Goal: Task Accomplishment & Management: Use online tool/utility

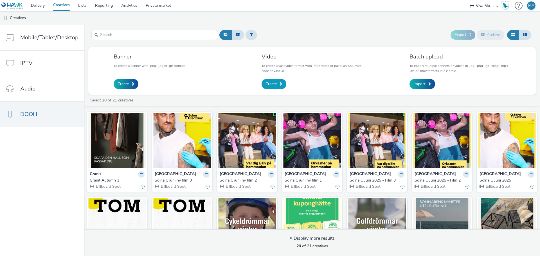
click at [269, 84] on span "Create" at bounding box center [271, 84] width 11 height 6
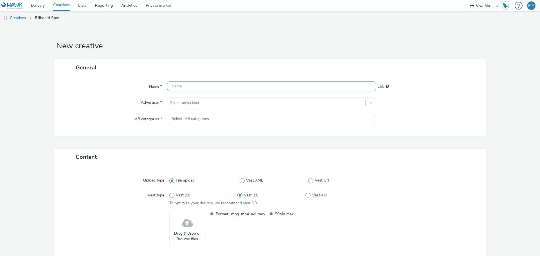
click at [221, 85] on input "text" at bounding box center [271, 87] width 209 height 10
click at [198, 105] on div at bounding box center [266, 103] width 193 height 7
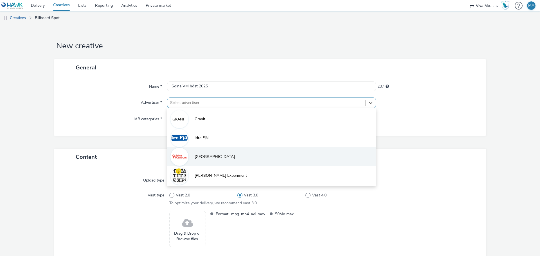
click at [208, 155] on span "[GEOGRAPHIC_DATA]" at bounding box center [215, 157] width 40 height 6
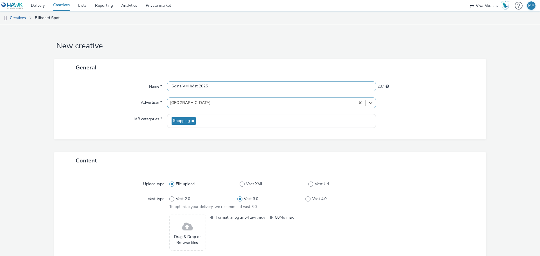
click at [228, 87] on input "Solna VM höst 2025" at bounding box center [271, 87] width 209 height 10
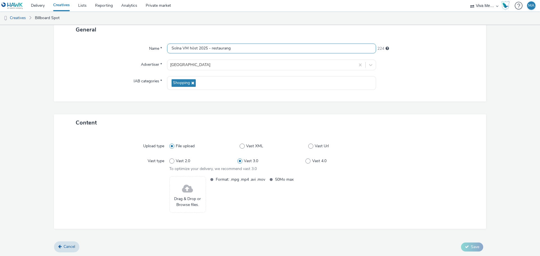
scroll to position [38, 0]
type input "Solna VM höst 2025 - restaurang"
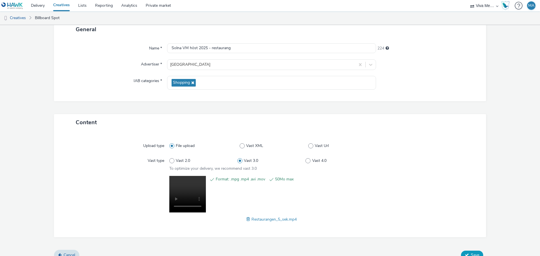
click at [471, 254] on span "Save" at bounding box center [475, 255] width 8 height 5
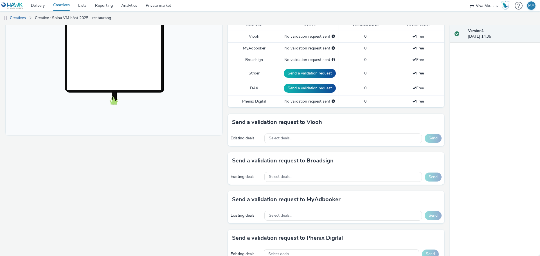
scroll to position [169, 0]
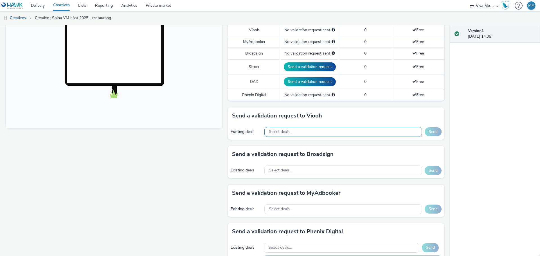
click at [302, 131] on div "Select deals..." at bounding box center [344, 132] width 158 height 10
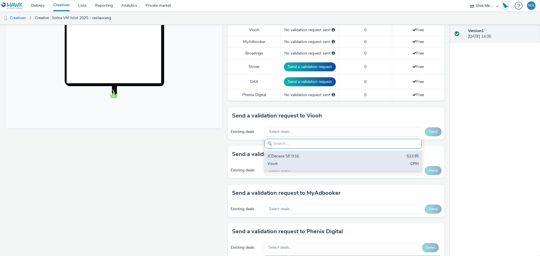
click at [301, 162] on div "Viooh" at bounding box center [318, 164] width 100 height 6
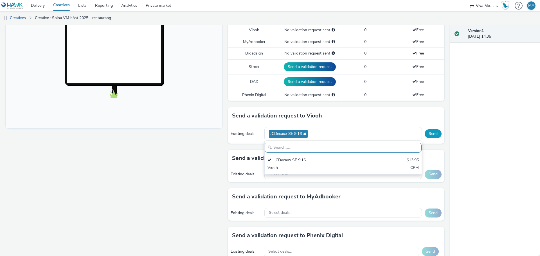
click at [434, 131] on button "Send" at bounding box center [433, 133] width 17 height 9
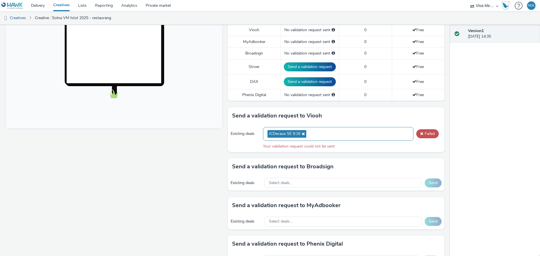
click at [321, 138] on div "JCDecaux SE 9:16" at bounding box center [338, 134] width 151 height 14
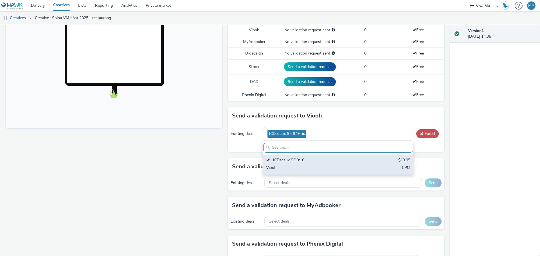
click at [278, 166] on div "Viooh" at bounding box center [313, 168] width 95 height 6
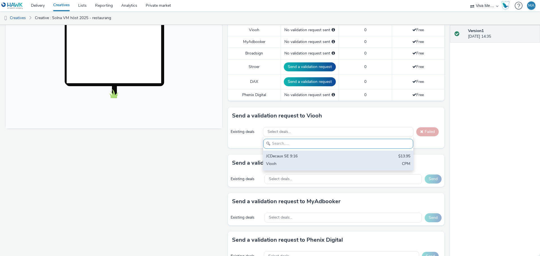
click at [272, 157] on div "JCDecaux SE 9:16" at bounding box center [313, 157] width 95 height 6
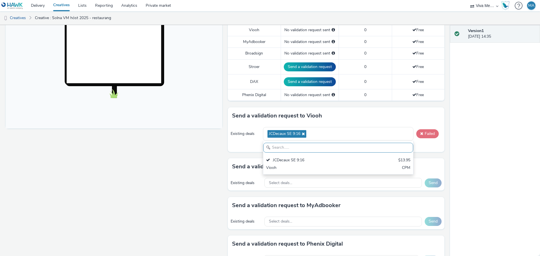
click at [421, 133] on span at bounding box center [422, 134] width 3 height 4
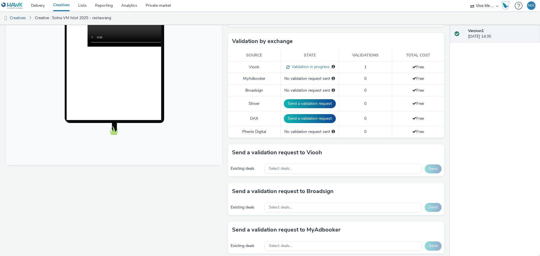
scroll to position [169, 0]
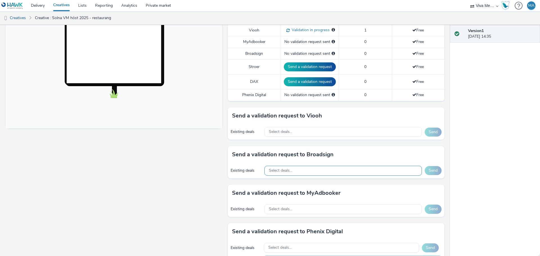
click at [292, 170] on div "Select deals..." at bounding box center [344, 171] width 158 height 10
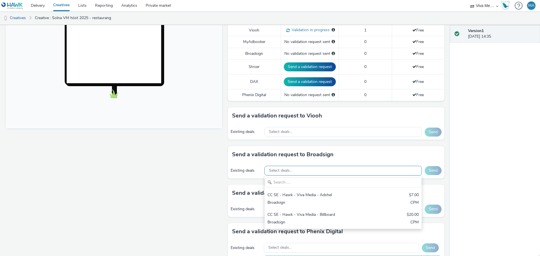
scroll to position [0, 0]
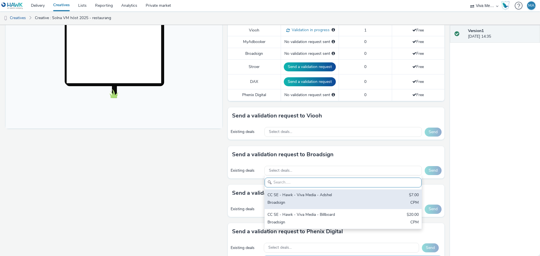
click at [295, 193] on div "CC SE - Hawk - Viva Media - Adshel" at bounding box center [318, 196] width 100 height 6
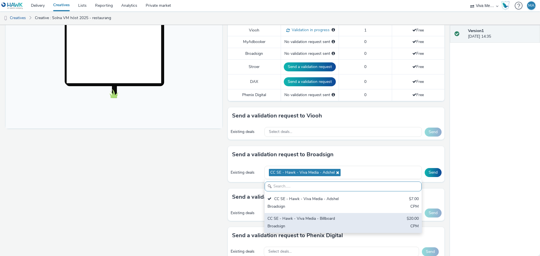
click at [298, 218] on div "CC SE - Hawk - Viva Media - Billboard" at bounding box center [318, 219] width 100 height 6
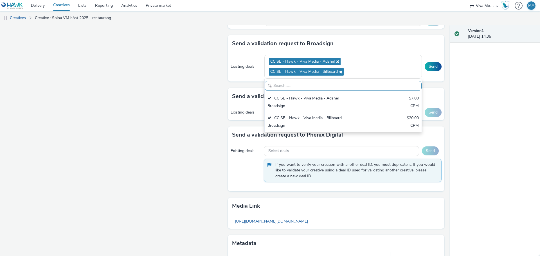
scroll to position [281, 0]
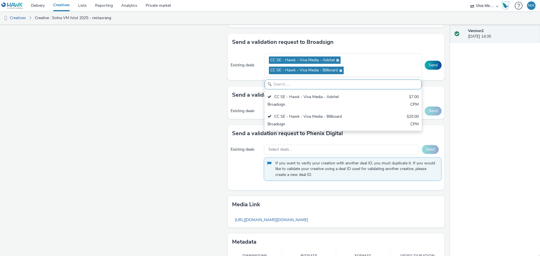
click at [199, 128] on div "Fullscreen" at bounding box center [116, 32] width 220 height 495
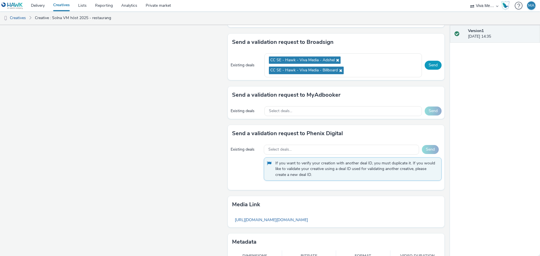
click at [432, 66] on button "Send" at bounding box center [433, 65] width 17 height 9
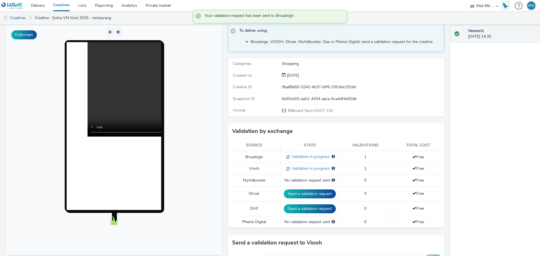
scroll to position [0, 0]
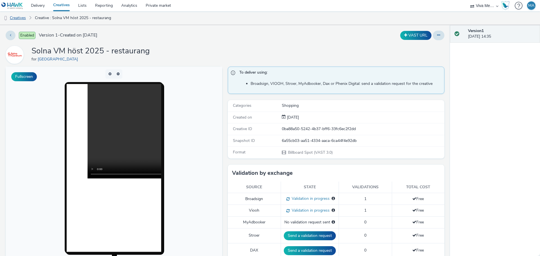
click at [24, 18] on link "Creatives" at bounding box center [14, 18] width 29 height 14
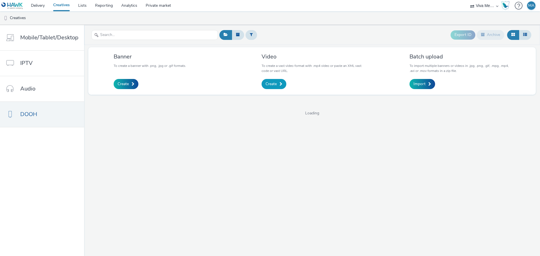
click at [276, 86] on span "Create" at bounding box center [271, 84] width 11 height 6
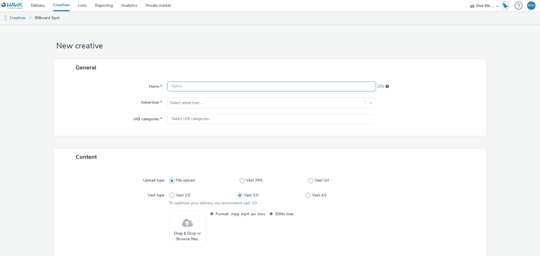
click at [233, 87] on input "text" at bounding box center [271, 87] width 209 height 10
drag, startPoint x: 219, startPoint y: 86, endPoint x: 146, endPoint y: 86, distance: 73.7
click at [146, 86] on div "Name * Solna varumärke höst 2025 - rulltrappa 217" at bounding box center [270, 87] width 421 height 10
type input "Solna varumärke höst 2025 - rulltrappa"
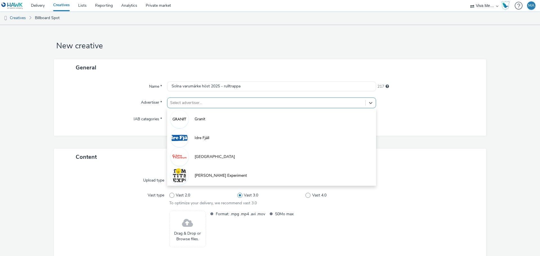
click at [188, 98] on div "Select advertiser..." at bounding box center [271, 103] width 209 height 11
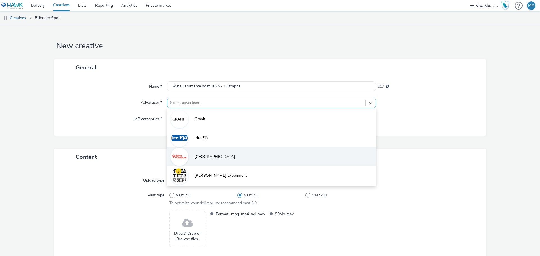
click at [199, 162] on li "[GEOGRAPHIC_DATA]" at bounding box center [271, 156] width 209 height 19
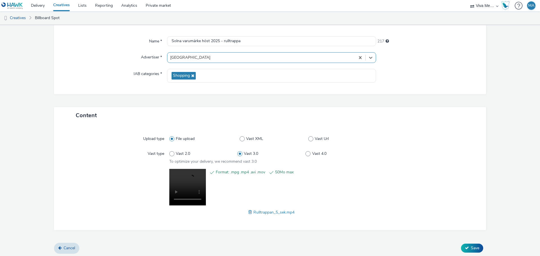
scroll to position [47, 0]
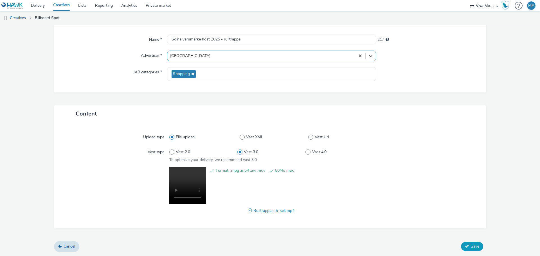
click at [471, 246] on span "Save" at bounding box center [475, 246] width 8 height 5
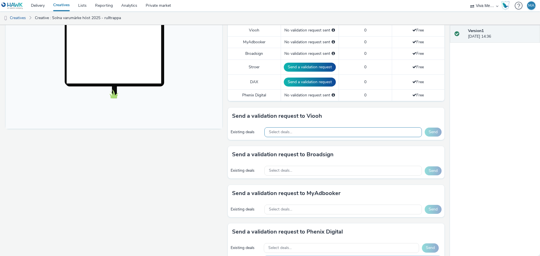
scroll to position [169, 0]
click at [287, 133] on span "Select deals..." at bounding box center [280, 132] width 23 height 5
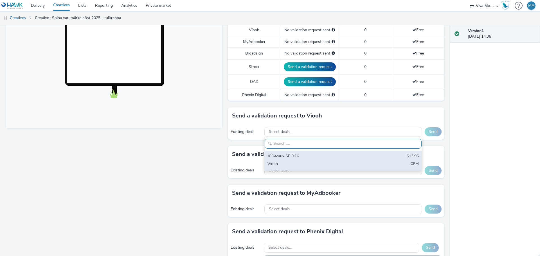
click at [278, 159] on div "JCDecaux SE 9:16" at bounding box center [318, 157] width 100 height 6
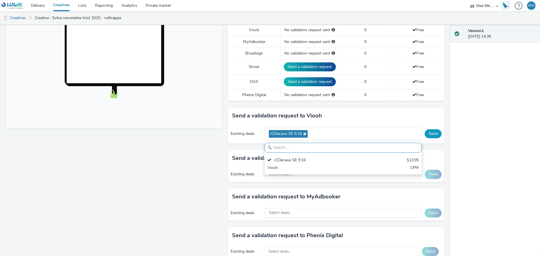
click at [430, 135] on button "Send" at bounding box center [433, 133] width 17 height 9
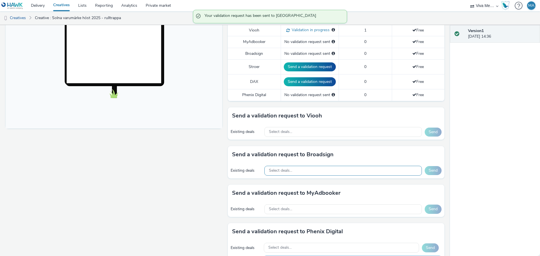
click at [290, 173] on span "Select deals..." at bounding box center [280, 171] width 23 height 5
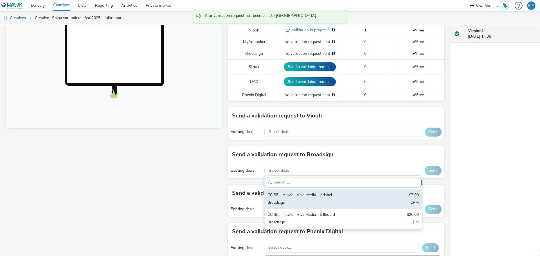
click at [291, 198] on div "CC SE - Hawk - Viva Media - Adshel" at bounding box center [318, 196] width 100 height 6
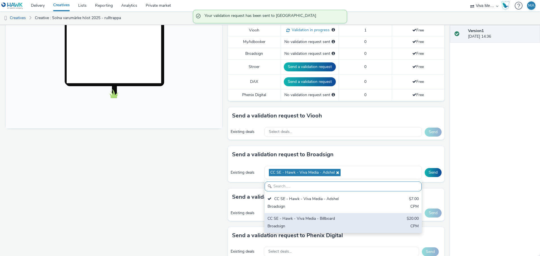
click at [294, 221] on div "CC SE - Hawk - Viva Media - Billboard" at bounding box center [318, 219] width 100 height 6
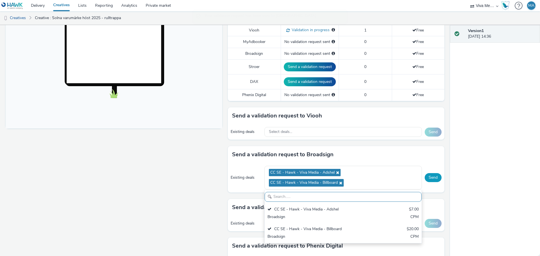
click at [429, 176] on button "Send" at bounding box center [433, 177] width 17 height 9
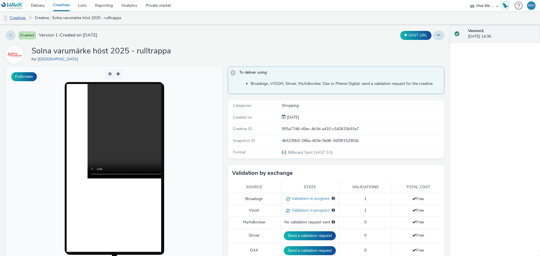
click at [22, 15] on link "Creatives" at bounding box center [14, 18] width 29 height 14
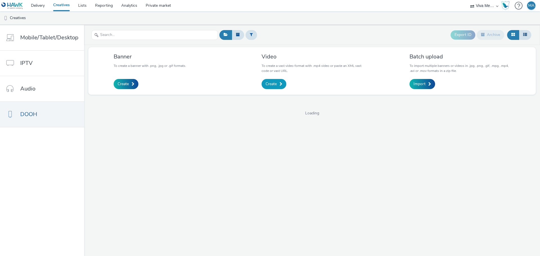
click at [275, 82] on span "Create" at bounding box center [271, 84] width 11 height 6
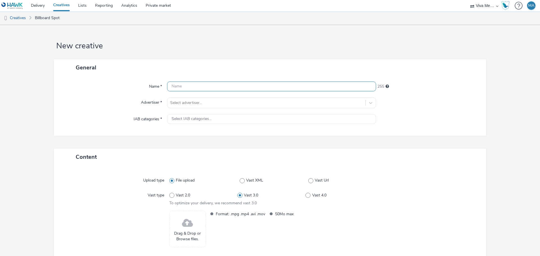
click at [243, 84] on input "text" at bounding box center [271, 87] width 209 height 10
paste input "Solna varumärke höst 2025"
type input "Solna varumärke höst 2025- second hand"
click at [234, 104] on div at bounding box center [266, 103] width 193 height 7
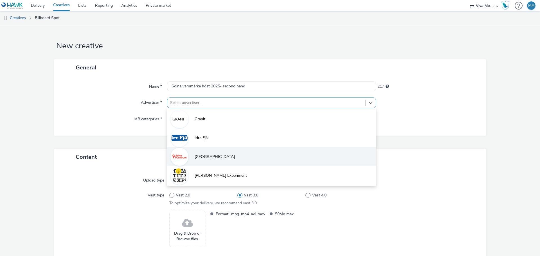
click at [213, 155] on span "[GEOGRAPHIC_DATA]" at bounding box center [215, 157] width 40 height 6
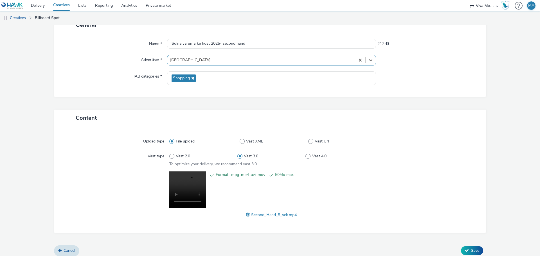
scroll to position [47, 0]
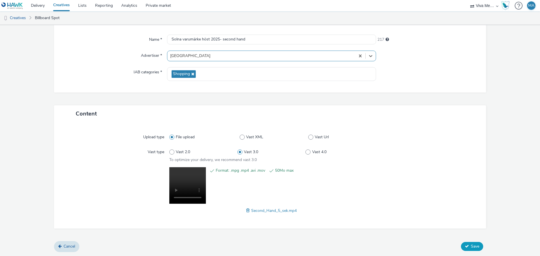
click at [474, 246] on span "Save" at bounding box center [475, 246] width 8 height 5
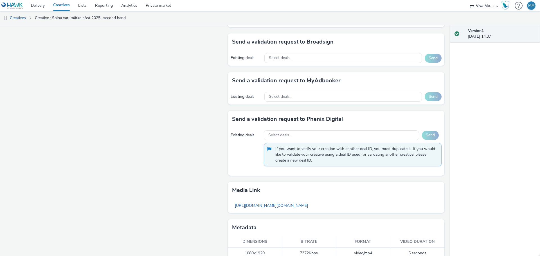
scroll to position [169, 0]
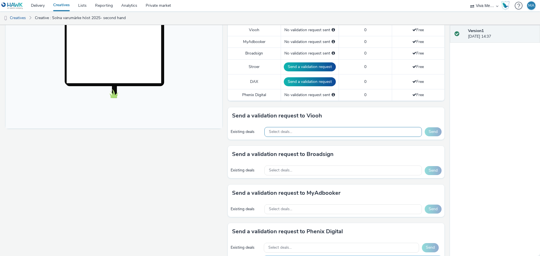
click at [301, 133] on div "Select deals..." at bounding box center [344, 132] width 158 height 10
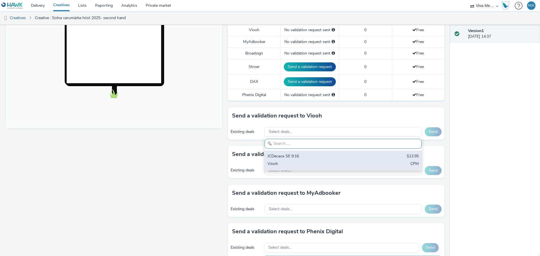
click at [294, 159] on div "JCDecaux SE 9:16" at bounding box center [318, 157] width 100 height 6
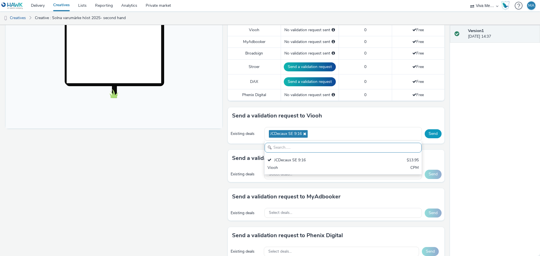
click at [430, 135] on button "Send" at bounding box center [433, 133] width 17 height 9
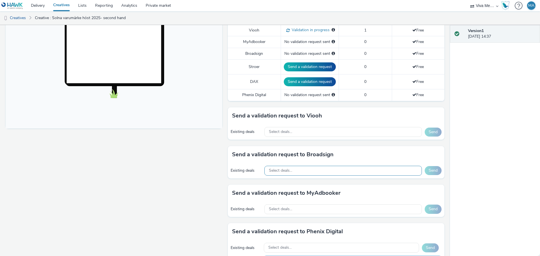
click at [297, 169] on div "Select deals..." at bounding box center [344, 171] width 158 height 10
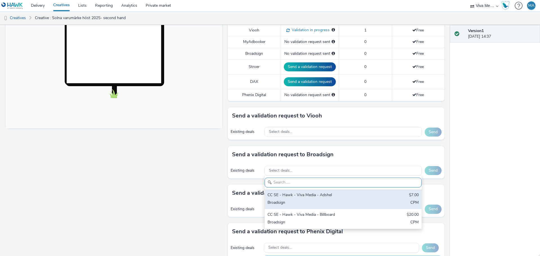
drag, startPoint x: 285, startPoint y: 195, endPoint x: 286, endPoint y: 199, distance: 4.0
click at [286, 195] on div "CC SE - Hawk - Viva Media - Adshel" at bounding box center [318, 196] width 100 height 6
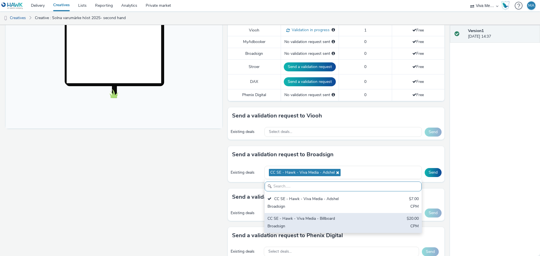
click at [288, 222] on div "CC SE - Hawk - Viva Media - Billboard" at bounding box center [318, 219] width 100 height 6
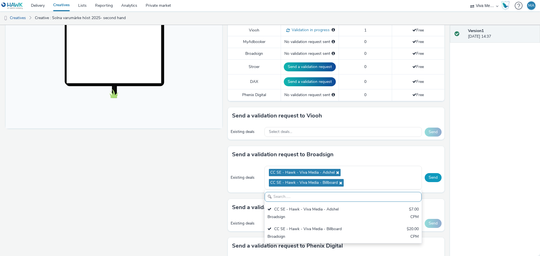
click at [426, 177] on button "Send" at bounding box center [433, 177] width 17 height 9
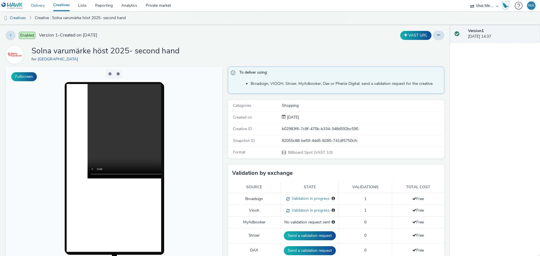
click at [37, 6] on link "Delivery" at bounding box center [38, 5] width 22 height 11
